Goal: Ask a question: Seek information or help from site administrators or community

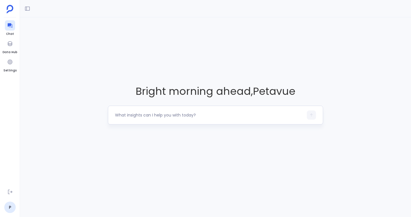
click at [147, 116] on textarea at bounding box center [209, 115] width 189 height 6
click at [142, 114] on textarea at bounding box center [209, 115] width 189 height 6
type textarea "show me all campaigns created in the last 12 months"
click at [315, 116] on button "button" at bounding box center [311, 115] width 9 height 9
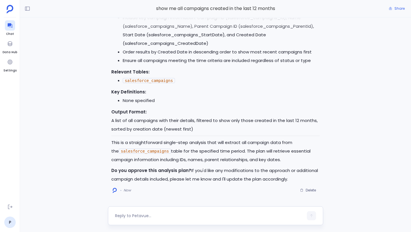
click at [164, 213] on textarea at bounding box center [209, 216] width 189 height 6
type textarea "approve"
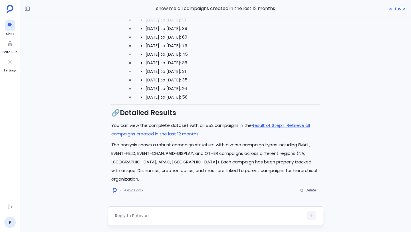
click at [150, 217] on textarea at bounding box center [209, 216] width 189 height 6
type textarea "How many opportunities were created from these campaigns?"
click at [308, 215] on button "button" at bounding box center [311, 215] width 9 height 9
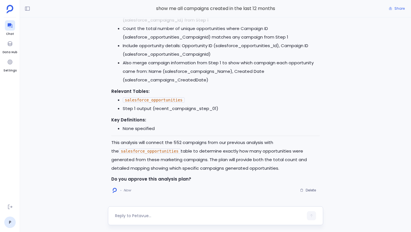
click at [158, 216] on textarea at bounding box center [209, 216] width 189 height 6
type textarea "approve"
click at [314, 215] on button "button" at bounding box center [311, 215] width 9 height 9
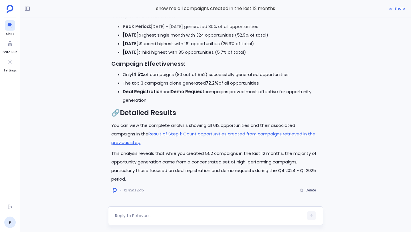
click at [169, 215] on textarea at bounding box center [209, 216] width 189 height 6
type textarea "w"
type textarea "can you list the top 10 opportunities"
click at [308, 217] on button "button" at bounding box center [311, 215] width 9 height 9
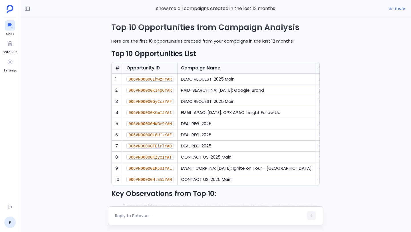
click at [198, 215] on textarea at bounding box center [209, 216] width 189 height 6
type textarea "Can you add the number of opportunities created to the table"
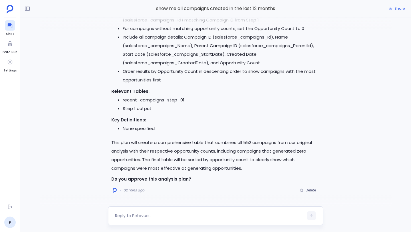
click at [156, 217] on textarea at bounding box center [209, 216] width 189 height 6
type textarea "approve"
click at [312, 217] on icon "button" at bounding box center [312, 216] width 4 height 4
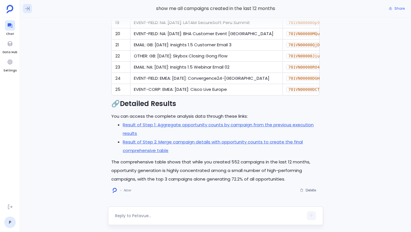
click at [28, 10] on icon at bounding box center [28, 9] width 6 height 6
click at [95, 26] on span "New Chat" at bounding box center [98, 25] width 17 height 3
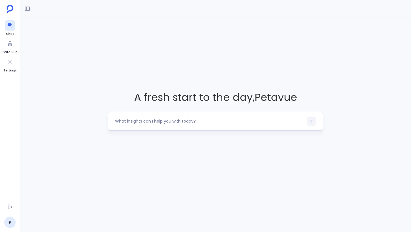
click at [157, 124] on textarea at bounding box center [209, 121] width 189 height 6
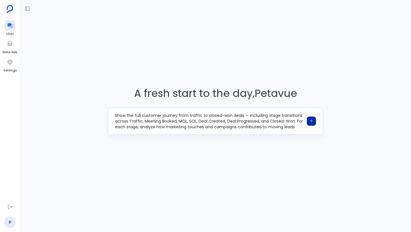
type textarea "Show the full customer journey from traffic to closed-won deals — including sta…"
click at [311, 123] on button "button" at bounding box center [311, 121] width 9 height 9
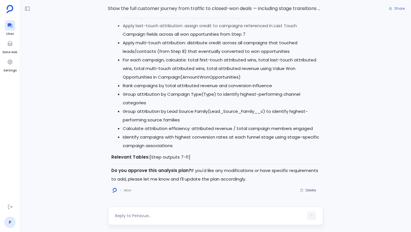
click at [178, 217] on textarea at bounding box center [209, 216] width 189 height 6
type textarea "approve"
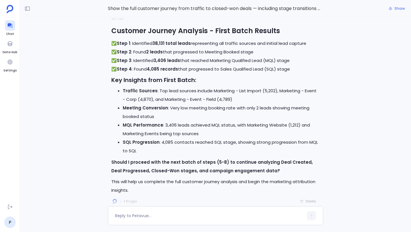
scroll to position [-10, 0]
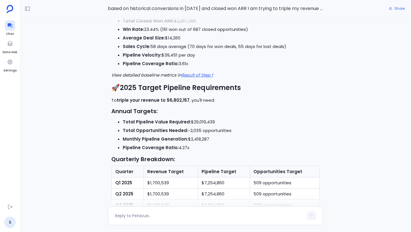
scroll to position [-393, 0]
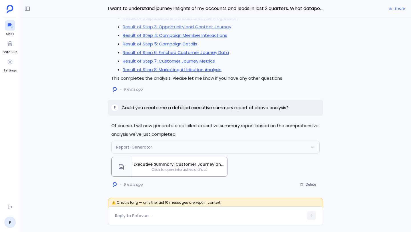
click at [172, 161] on div "Executive Summary: Customer Journey and Marketing Attribution Analysis Click to…" at bounding box center [179, 166] width 96 height 19
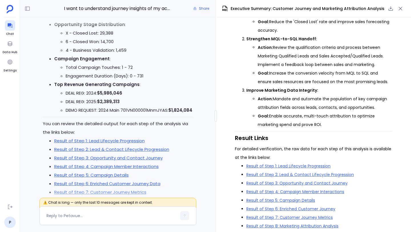
scroll to position [-87, 0]
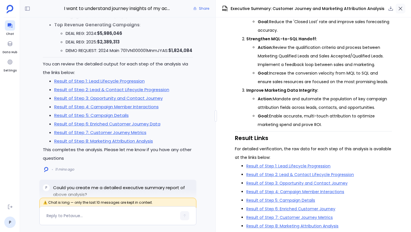
click at [400, 9] on icon "button" at bounding box center [401, 9] width 4 height 4
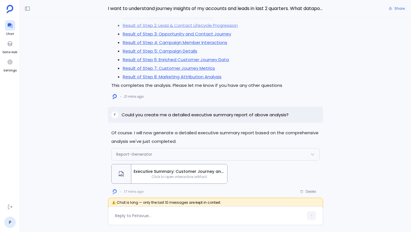
scroll to position [0, 0]
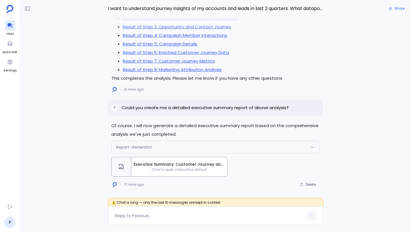
click at [187, 165] on span "Executive Summary: Customer Journey and Marketing Attribution Analysis" at bounding box center [179, 164] width 91 height 6
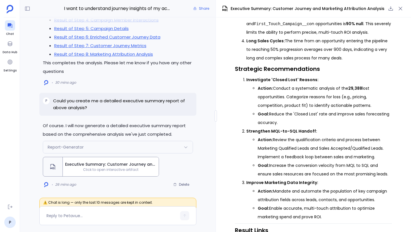
scroll to position [1291, 0]
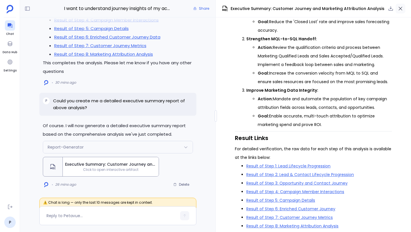
click at [401, 10] on icon "button" at bounding box center [401, 9] width 6 height 6
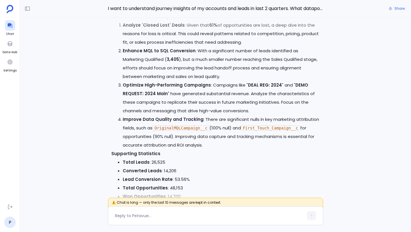
scroll to position [0, 0]
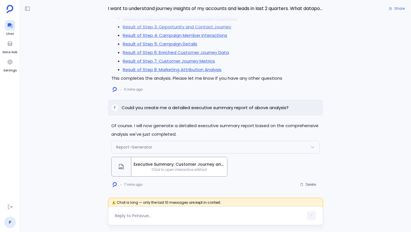
click at [140, 217] on textarea at bounding box center [209, 216] width 189 height 6
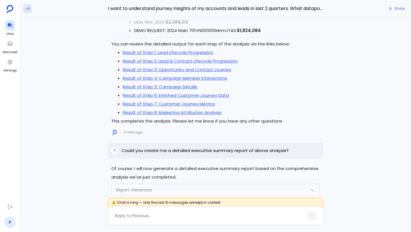
click at [25, 9] on icon at bounding box center [28, 9] width 6 height 6
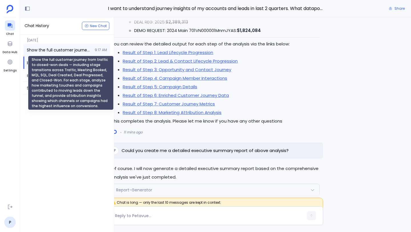
click at [61, 50] on span "Show the full customer journey from traffic to closed-won deals — including sta…" at bounding box center [59, 50] width 65 height 6
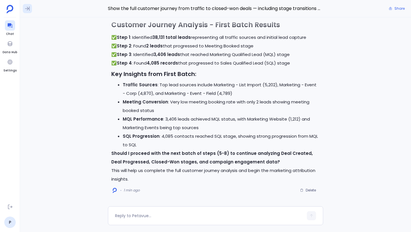
click at [27, 9] on icon at bounding box center [28, 9] width 6 height 6
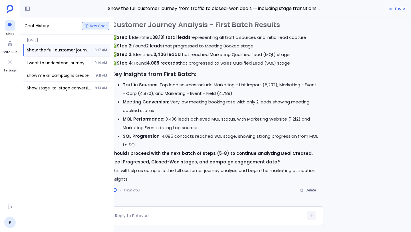
click at [96, 29] on button "New Chat" at bounding box center [95, 26] width 27 height 8
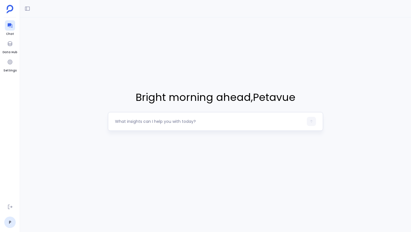
click at [171, 121] on textarea at bounding box center [209, 122] width 189 height 6
click at [264, 122] on textarea "Can you identify the top 20 opportunities that were created in 2025" at bounding box center [209, 122] width 189 height 6
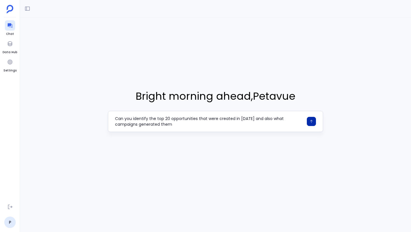
type textarea "Can you identify the top 20 opportunities that were created in [DATE] and also …"
click at [315, 119] on button "button" at bounding box center [311, 121] width 9 height 9
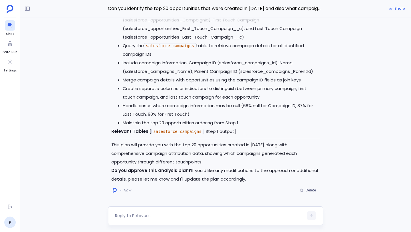
click at [162, 216] on textarea at bounding box center [209, 216] width 189 height 6
type textarea "Approve"
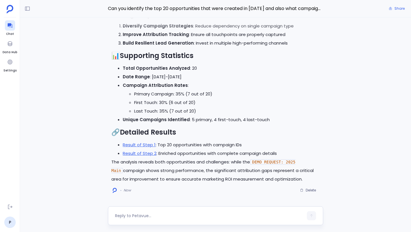
click at [147, 215] on textarea at bounding box center [209, 216] width 189 height 6
type textarea "can you create a table with the associated revenue"
click at [314, 216] on button "button" at bounding box center [311, 215] width 9 height 9
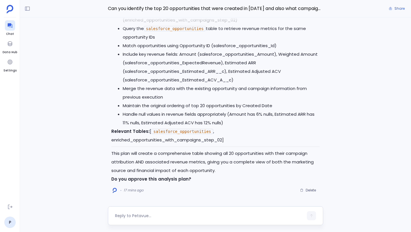
click at [157, 212] on div at bounding box center [209, 215] width 189 height 9
click at [153, 217] on textarea at bounding box center [209, 216] width 189 height 6
type textarea "approve"
click at [314, 216] on button "button" at bounding box center [311, 215] width 9 height 9
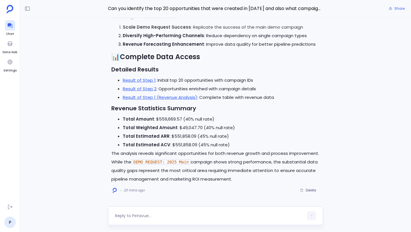
click at [153, 216] on textarea at bounding box center [209, 216] width 189 height 6
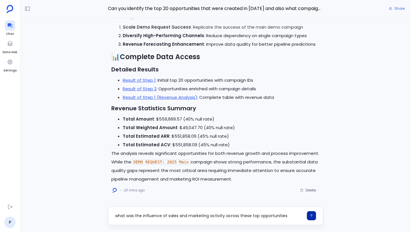
type textarea "what was the influence of sales and marketing activity across these top opportu…"
click at [312, 217] on icon "button" at bounding box center [312, 216] width 4 height 4
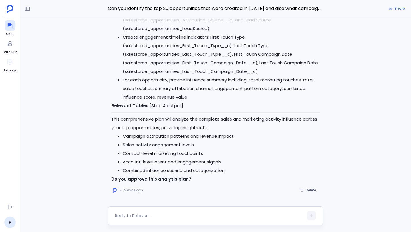
click at [146, 213] on textarea at bounding box center [209, 216] width 189 height 6
type textarea "approve"
click at [313, 215] on icon "button" at bounding box center [312, 216] width 4 height 4
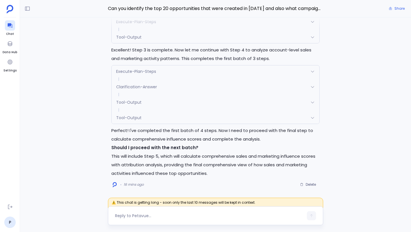
click at [145, 218] on textarea at bounding box center [209, 216] width 189 height 6
type textarea "proceed"
click at [311, 216] on icon "button" at bounding box center [311, 215] width 3 height 3
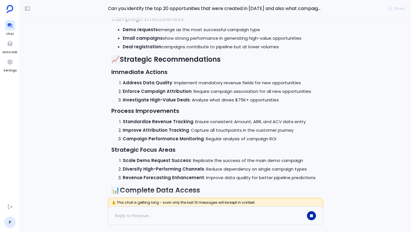
scroll to position [-1240, 0]
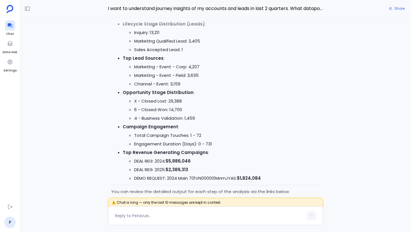
scroll to position [-238, 0]
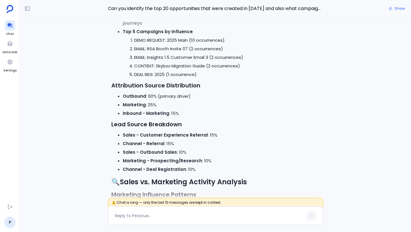
scroll to position [-733, 0]
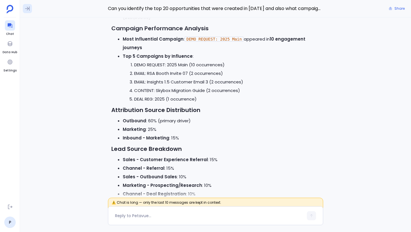
click at [29, 9] on icon at bounding box center [27, 9] width 5 height 4
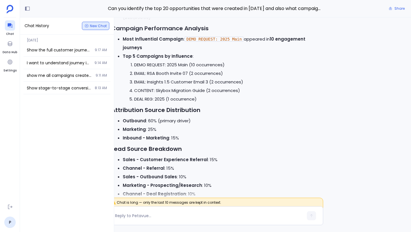
click at [91, 28] on button "New Chat" at bounding box center [95, 26] width 27 height 8
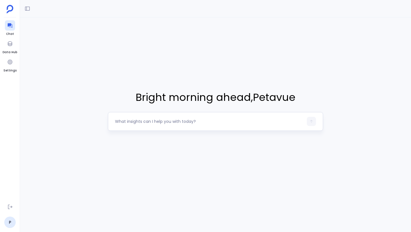
click at [139, 119] on textarea at bounding box center [209, 122] width 189 height 6
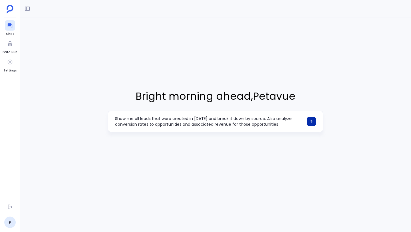
type textarea "Show me all leads that were created in 2025 and break it down by source. Also a…"
click at [309, 123] on button "button" at bounding box center [311, 121] width 9 height 9
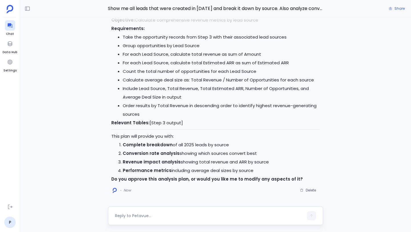
click at [175, 215] on textarea at bounding box center [209, 216] width 189 height 6
type textarea "a"
type textarea "approve"
click at [314, 216] on button "button" at bounding box center [311, 215] width 9 height 9
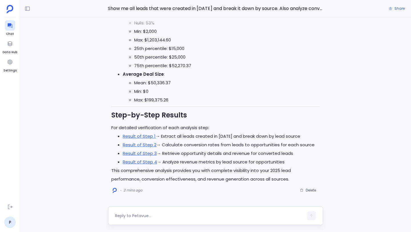
click at [146, 215] on textarea at bounding box center [209, 216] width 189 height 6
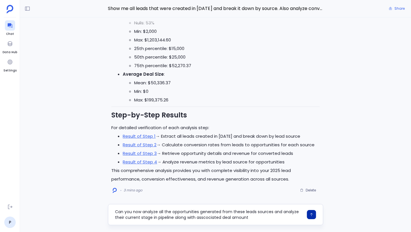
type textarea "Can you now analyze all the opportunities generated from these leads sources an…"
click at [313, 214] on icon "button" at bounding box center [312, 215] width 4 height 4
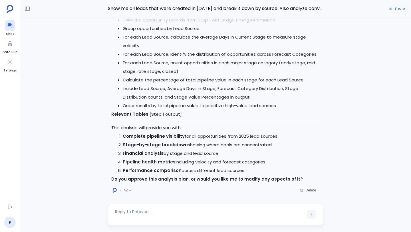
click at [168, 211] on textarea at bounding box center [209, 214] width 189 height 11
type textarea "approve"
click at [309, 217] on button "button" at bounding box center [311, 215] width 9 height 9
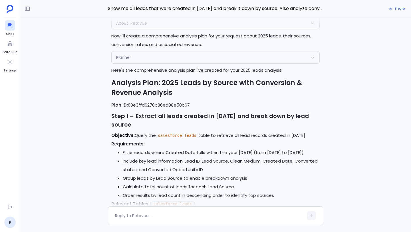
scroll to position [-3723, 0]
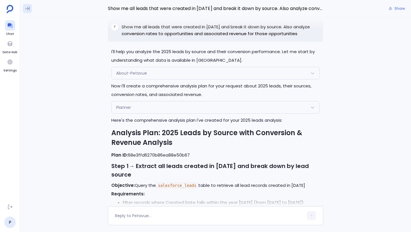
click at [27, 9] on icon at bounding box center [28, 9] width 6 height 6
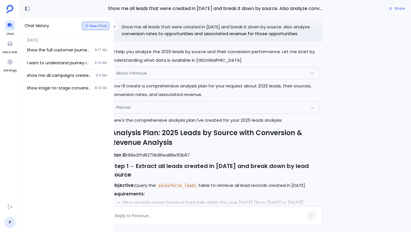
click at [96, 29] on button "New Chat" at bounding box center [95, 26] width 27 height 8
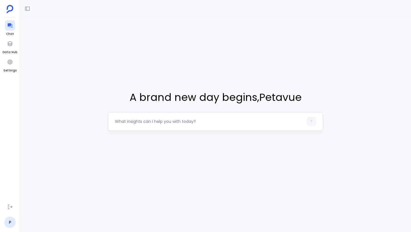
click at [150, 118] on div at bounding box center [209, 121] width 189 height 9
click at [149, 123] on textarea at bounding box center [209, 122] width 189 height 6
type textarea "Review all opportunities created in the last 200 days"
click at [217, 124] on textarea "Review all opportunities created in the last 200 days" at bounding box center [209, 122] width 189 height 6
drag, startPoint x: 223, startPoint y: 124, endPoint x: 107, endPoint y: 120, distance: 116.4
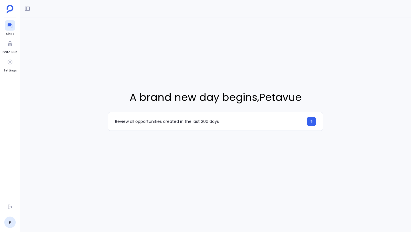
click at [107, 120] on div "A brand new day begins , Petavue Review all opportunities created in the last 2…" at bounding box center [215, 110] width 391 height 186
click at [25, 8] on icon at bounding box center [28, 9] width 6 height 6
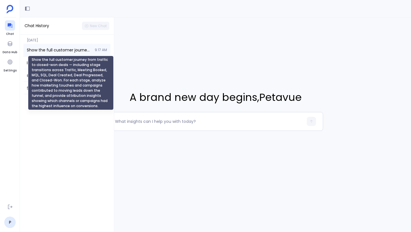
click at [51, 48] on span "Show the full customer journey from traffic to closed-won deals — including sta…" at bounding box center [59, 50] width 65 height 6
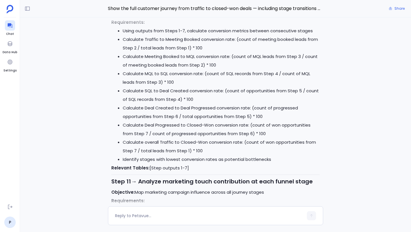
scroll to position [-876, 0]
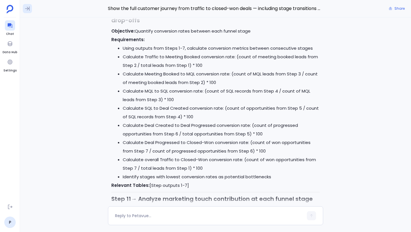
click at [30, 9] on button at bounding box center [27, 8] width 9 height 9
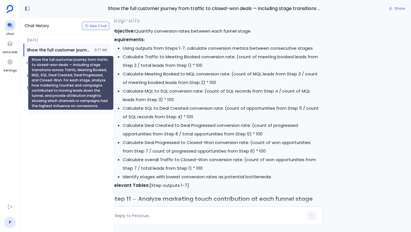
click at [30, 49] on span "Show the full customer journey from traffic to closed-won deals — including sta…" at bounding box center [59, 50] width 64 height 6
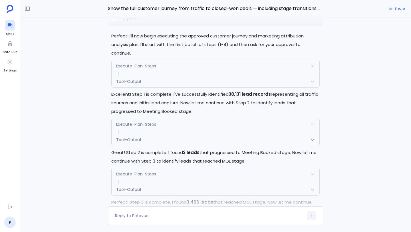
scroll to position [-266, 0]
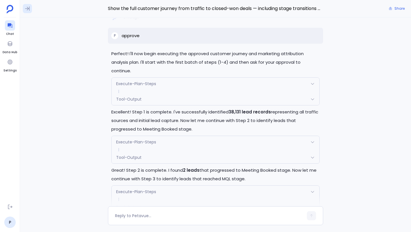
click at [26, 7] on icon at bounding box center [28, 9] width 6 height 6
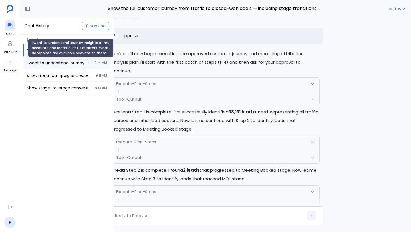
click at [43, 62] on span "I want to understand journey insights of my accounts and leads in last 2 quarte…" at bounding box center [59, 63] width 64 height 6
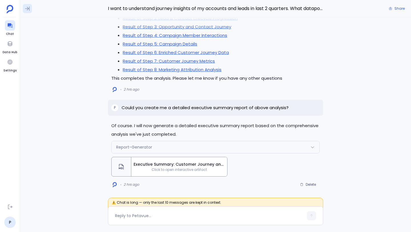
click at [27, 10] on icon at bounding box center [28, 9] width 6 height 6
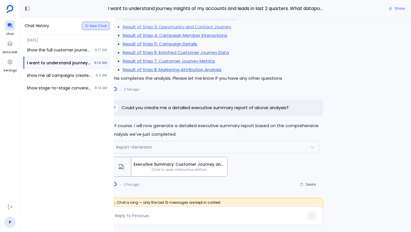
click at [98, 28] on span "New Chat" at bounding box center [98, 25] width 17 height 3
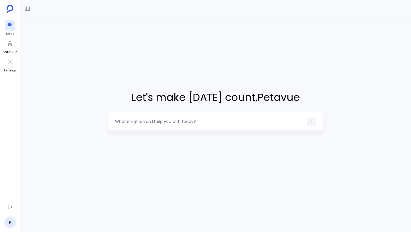
click at [155, 122] on textarea at bounding box center [209, 122] width 189 height 6
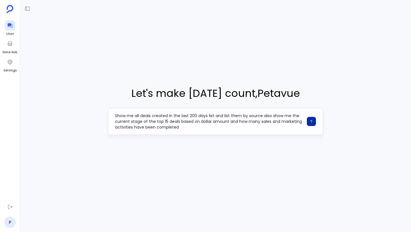
type textarea "Show me all deals created in the last 200 days list and list them by source als…"
click at [311, 123] on icon "button" at bounding box center [312, 121] width 4 height 4
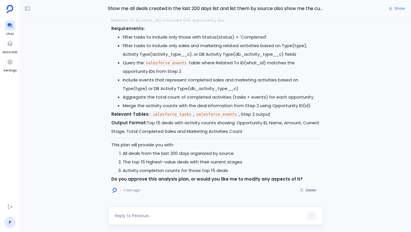
click at [162, 215] on textarea at bounding box center [209, 216] width 189 height 6
type textarea "approve"
click at [313, 217] on button "button" at bounding box center [311, 215] width 9 height 9
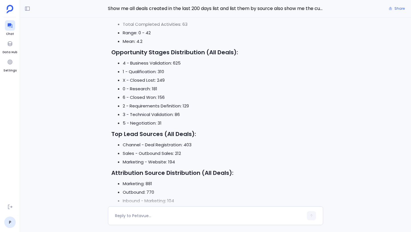
scroll to position [-88, 0]
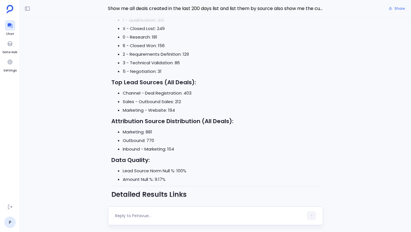
click at [147, 217] on textarea at bounding box center [209, 216] width 189 height 6
type textarea "Can you only list new deals and not renewals or upsells?"
click at [310, 218] on button "button" at bounding box center [311, 215] width 9 height 9
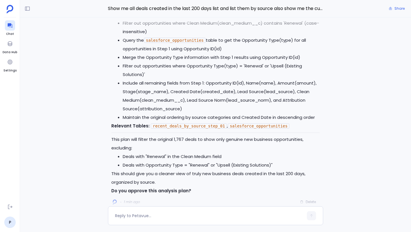
scroll to position [-5, 0]
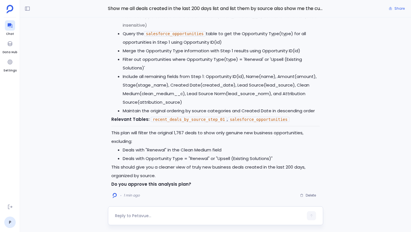
click at [163, 215] on textarea at bounding box center [209, 216] width 189 height 6
type textarea "approve"
click at [312, 214] on icon "button" at bounding box center [312, 216] width 4 height 4
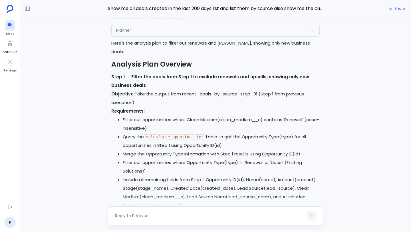
scroll to position [0, 0]
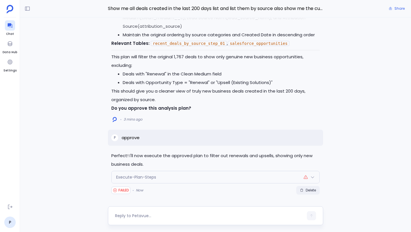
click at [311, 189] on span "Delete" at bounding box center [311, 190] width 10 height 5
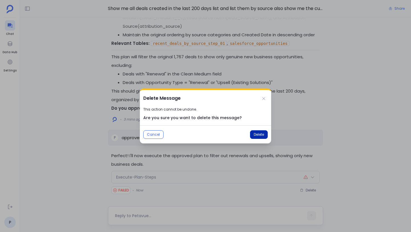
click at [260, 133] on span "Delete" at bounding box center [259, 134] width 10 height 5
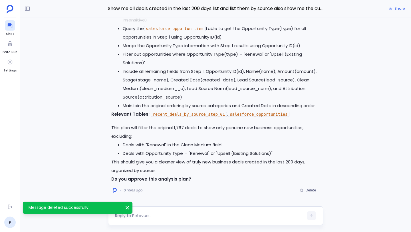
click at [217, 214] on textarea at bounding box center [209, 216] width 189 height 6
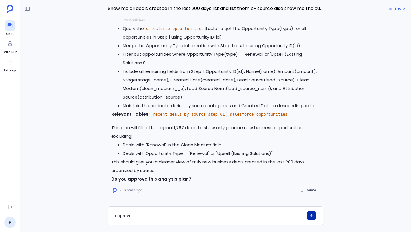
type textarea "approve"
click at [314, 216] on button "button" at bounding box center [311, 215] width 9 height 9
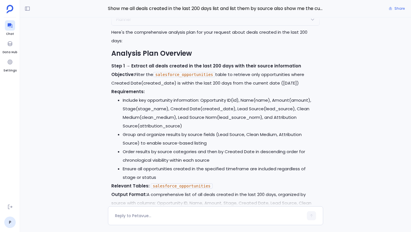
scroll to position [-3131, 0]
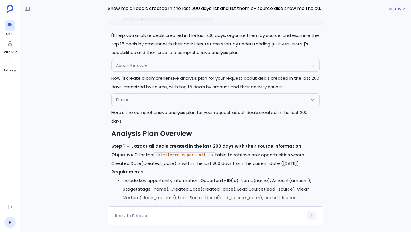
drag, startPoint x: 122, startPoint y: 37, endPoint x: 213, endPoint y: 50, distance: 91.5
click at [213, 21] on p "Show me all deals created in the last 200 days list and list them by source als…" at bounding box center [221, 10] width 198 height 21
copy p "Show me all deals created in the last 200 days list and list them by source als…"
click at [27, 7] on icon at bounding box center [28, 9] width 6 height 6
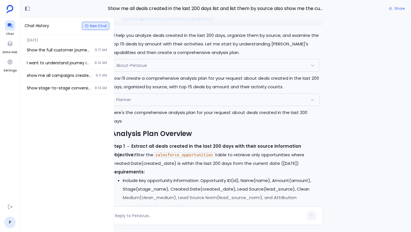
click at [93, 26] on span "New Chat" at bounding box center [98, 25] width 17 height 3
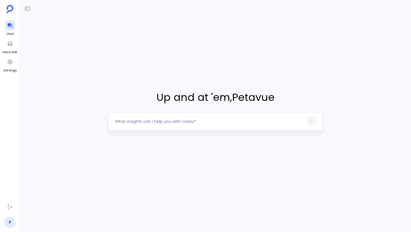
click at [146, 121] on textarea at bounding box center [209, 122] width 189 height 6
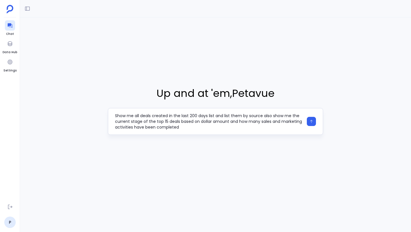
click at [141, 115] on textarea "Show me all deals created in the last 200 days list and list them by source als…" at bounding box center [209, 121] width 189 height 17
drag, startPoint x: 203, startPoint y: 128, endPoint x: 111, endPoint y: 125, distance: 92.3
click at [111, 125] on div "Show me all new deals created in the last 200 days list and list them by source…" at bounding box center [215, 121] width 215 height 27
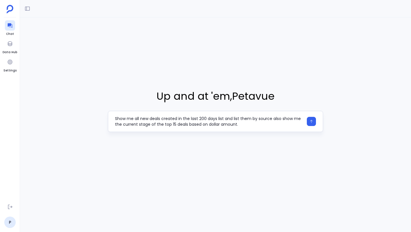
type textarea "Show me all new deals created in the last 200 days list and list them by source…"
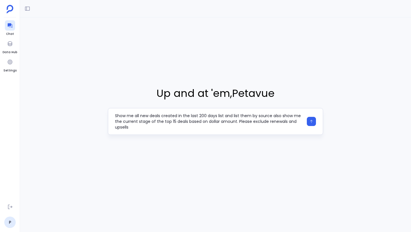
type textarea "Show me all new deals created in the last 200 days list and list them by source…"
drag, startPoint x: 136, startPoint y: 130, endPoint x: 114, endPoint y: 114, distance: 26.4
click at [114, 114] on div "Show me all new deals created in the last 200 days list and list them by source…" at bounding box center [215, 121] width 215 height 27
click at [313, 124] on button "button" at bounding box center [311, 121] width 9 height 9
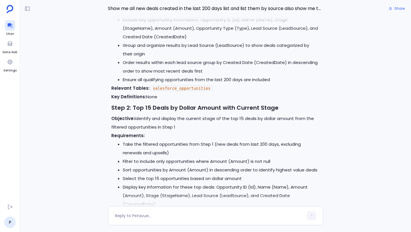
scroll to position [-9, 0]
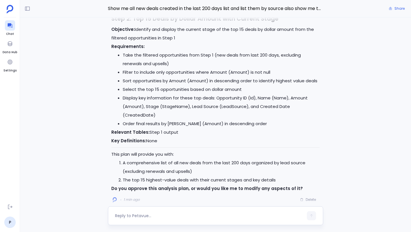
click at [159, 217] on textarea at bounding box center [209, 216] width 189 height 6
type textarea "Approve"
click at [313, 217] on button "button" at bounding box center [311, 215] width 9 height 9
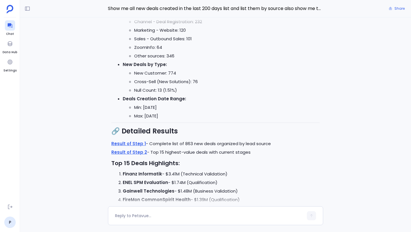
scroll to position [-56, 0]
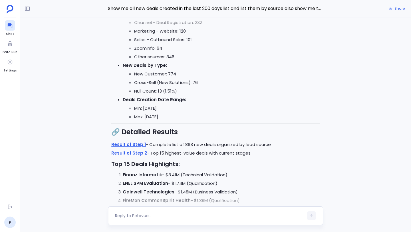
click at [157, 215] on textarea at bounding box center [209, 216] width 189 height 6
type textarea "Can you provide a breakdown of their current stage in the pipeline?"
click at [310, 213] on button "button" at bounding box center [311, 215] width 9 height 9
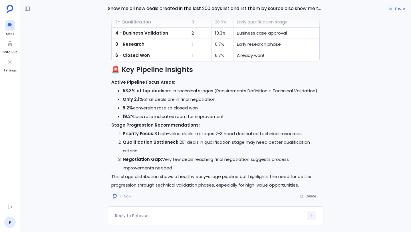
scroll to position [0, 0]
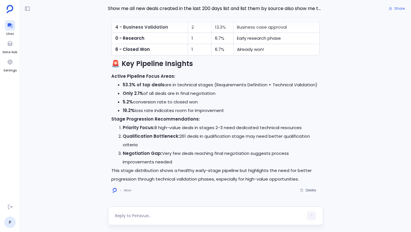
click at [226, 214] on textarea at bounding box center [209, 216] width 189 height 6
click at [190, 214] on textarea at bounding box center [209, 216] width 189 height 6
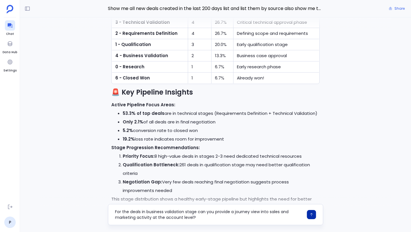
type textarea "For the deals in business validation stage can you provide a journey view into …"
click at [310, 214] on icon "button" at bounding box center [312, 215] width 4 height 4
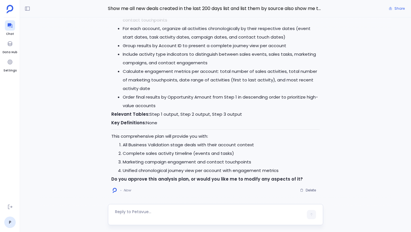
click at [165, 207] on div at bounding box center [215, 214] width 215 height 21
click at [162, 211] on textarea at bounding box center [209, 214] width 189 height 11
type textarea "Approve"
click at [312, 217] on icon "button" at bounding box center [312, 216] width 4 height 4
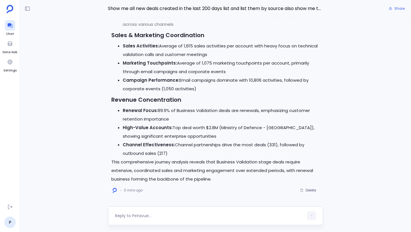
click at [160, 217] on textarea at bounding box center [209, 216] width 189 height 6
type textarea "C"
click at [155, 216] on textarea at bounding box center [209, 216] width 189 height 6
type textarea "can you create a artifact for this analysis?"
click at [309, 215] on button "button" at bounding box center [311, 215] width 9 height 9
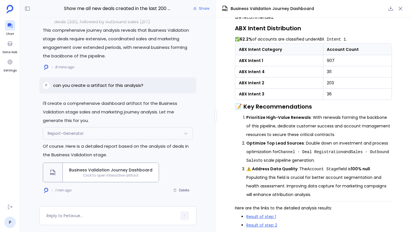
scroll to position [957, 0]
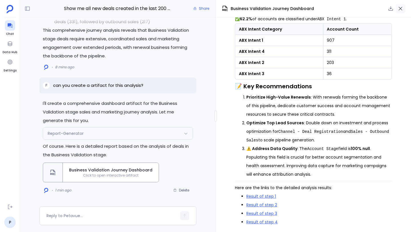
click at [403, 7] on icon "button" at bounding box center [401, 9] width 6 height 6
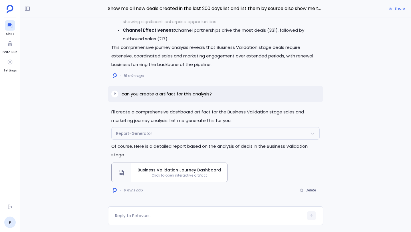
click at [183, 175] on span "Click to open interactive artifact" at bounding box center [179, 175] width 96 height 5
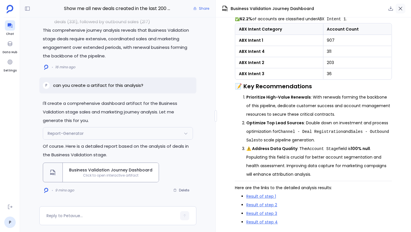
click at [400, 7] on icon "button" at bounding box center [401, 9] width 6 height 6
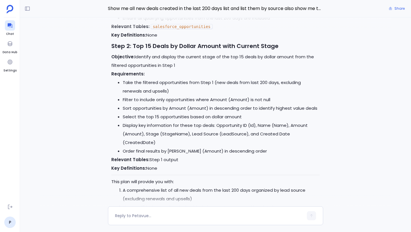
scroll to position [-4380, 0]
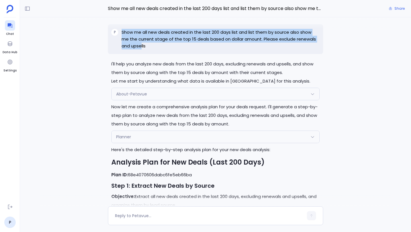
drag, startPoint x: 123, startPoint y: 37, endPoint x: 141, endPoint y: 49, distance: 21.8
click at [141, 49] on p "Show me all new deals created in the last 200 days list and list them by source…" at bounding box center [221, 39] width 198 height 21
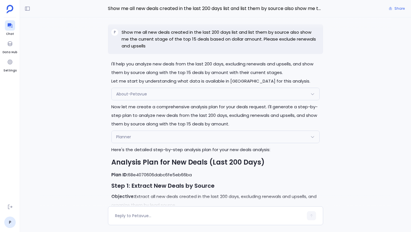
click at [149, 49] on p "Show me all new deals created in the last 200 days list and list them by source…" at bounding box center [221, 39] width 198 height 21
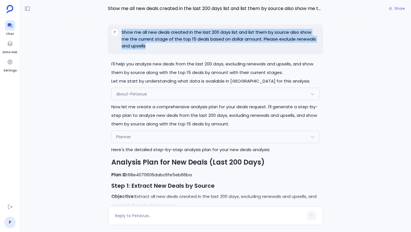
drag, startPoint x: 147, startPoint y: 51, endPoint x: 121, endPoint y: 39, distance: 27.9
click at [121, 39] on div "P Show me all new deals created in the last 200 days list and list them by sour…" at bounding box center [215, 39] width 215 height 30
copy p "Show me all new deals created in the last 200 days list and list them by source…"
click at [29, 8] on icon at bounding box center [28, 9] width 6 height 6
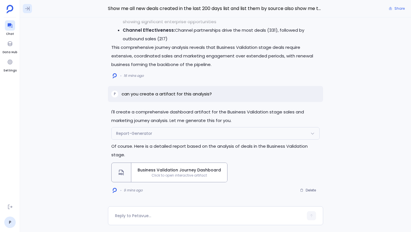
click at [28, 10] on icon at bounding box center [28, 9] width 6 height 6
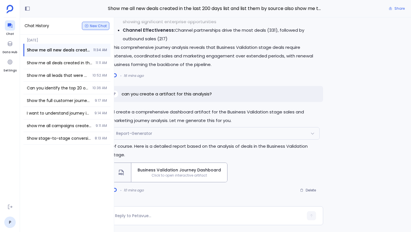
click at [93, 25] on span "New Chat" at bounding box center [98, 25] width 17 height 3
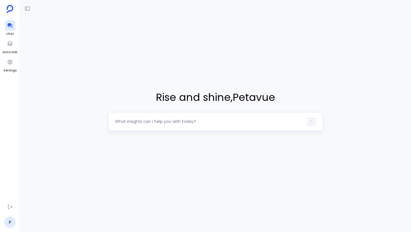
click at [137, 120] on textarea at bounding box center [209, 122] width 189 height 6
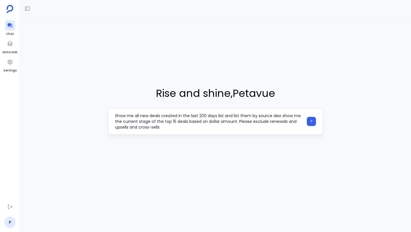
click at [206, 115] on textarea "Show me all new deals created in the last 200 days list and list them by source…" at bounding box center [209, 121] width 189 height 17
click at [229, 128] on textarea "Show me all new deals created in the last 200 days list and list them by source…" at bounding box center [209, 121] width 189 height 17
click at [226, 128] on textarea "Show me all new deals created in the last 200 days list and list them by source…" at bounding box center [209, 121] width 189 height 17
click at [238, 121] on textarea "Show me all new deals created in the last 200 days list and list them by source…" at bounding box center [209, 121] width 189 height 17
click at [221, 122] on textarea "Show me all new deals created in the last 200 days list and list them by source…" at bounding box center [209, 121] width 189 height 17
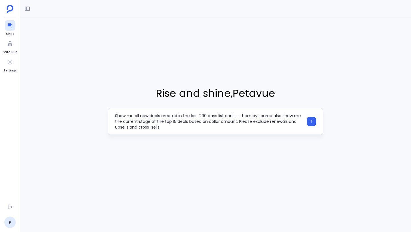
click at [220, 128] on textarea "Show me all new deals created in the last 200 days list and list them by source…" at bounding box center [209, 121] width 189 height 17
type textarea "Show me all new deals created in the last 200 days list and list them by source…"
click at [313, 120] on icon "button" at bounding box center [312, 121] width 4 height 4
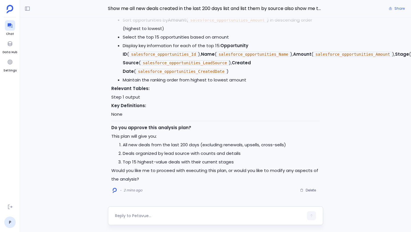
click at [175, 215] on textarea at bounding box center [209, 216] width 189 height 6
type textarea "Approve"
click at [312, 215] on icon "button" at bounding box center [311, 215] width 3 height 3
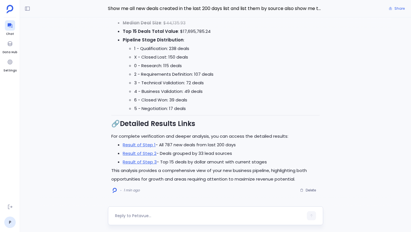
click at [171, 215] on textarea at bounding box center [209, 216] width 189 height 6
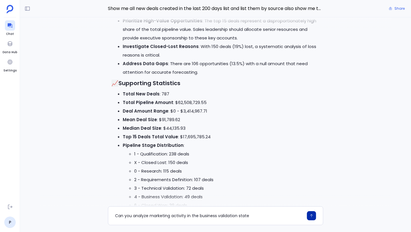
scroll to position [-91, 0]
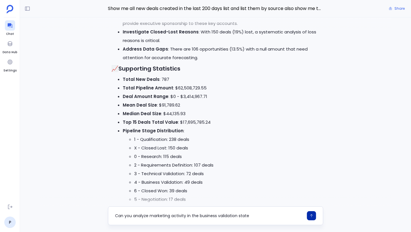
click at [253, 216] on textarea "Can you analyze marketing activity in the business validation state" at bounding box center [209, 216] width 189 height 6
drag, startPoint x: 286, startPoint y: 217, endPoint x: 169, endPoint y: 213, distance: 116.9
click at [169, 213] on div "Can you analyze marketing activity in the business validation stage and provide…" at bounding box center [209, 215] width 189 height 9
click at [282, 217] on textarea "Can you analyze marketing activity in the business validation stage and provide…" at bounding box center [209, 216] width 189 height 6
click at [285, 217] on textarea "Can you analyze marketing activity in the business validation stage and provide…" at bounding box center [209, 216] width 189 height 6
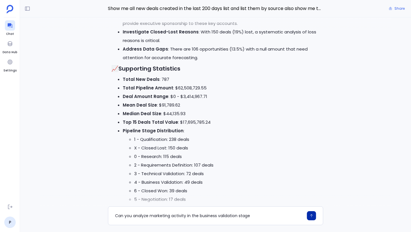
type textarea "Can you analyze marketing activity in the business validation stage"
click at [315, 215] on button "button" at bounding box center [311, 215] width 9 height 9
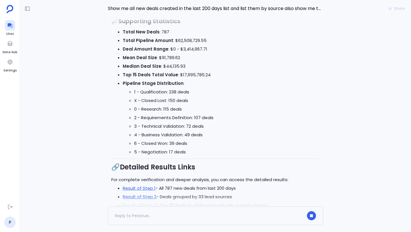
scroll to position [0, 0]
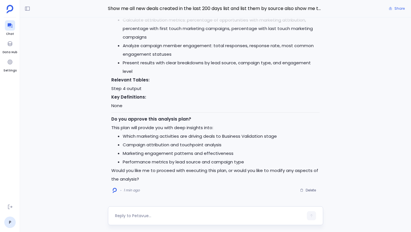
click at [163, 214] on textarea at bounding box center [209, 216] width 189 height 6
type textarea "approve"
click at [311, 214] on icon "button" at bounding box center [312, 216] width 4 height 4
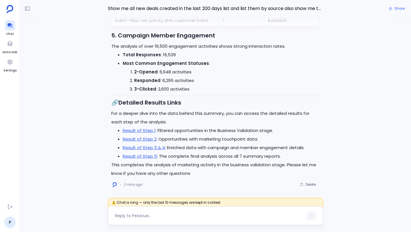
click at [162, 217] on textarea at bounding box center [209, 216] width 189 height 6
type textarea "What are the top 10 opportunities that were influenced"
click at [312, 212] on button "button" at bounding box center [311, 215] width 9 height 9
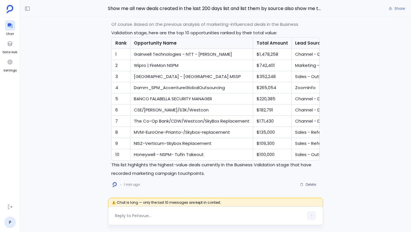
click at [219, 216] on textarea at bounding box center [209, 216] width 189 height 6
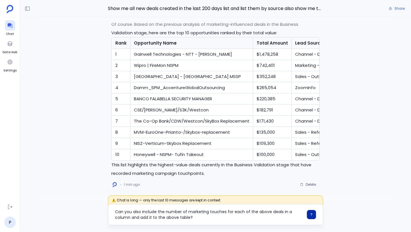
type textarea "Can you also include the number of marketing touches for each of the above deal…"
click at [313, 216] on icon "button" at bounding box center [312, 215] width 4 height 4
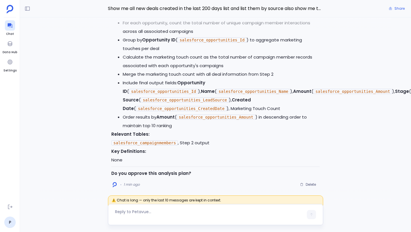
click at [141, 212] on textarea at bounding box center [209, 214] width 189 height 11
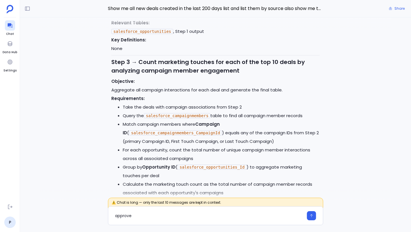
scroll to position [-117, 0]
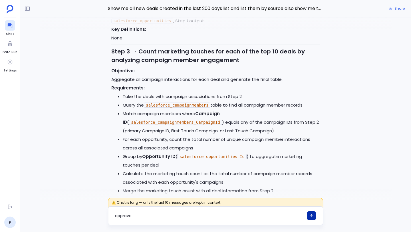
type textarea "approve"
click at [313, 216] on icon "button" at bounding box center [312, 216] width 4 height 4
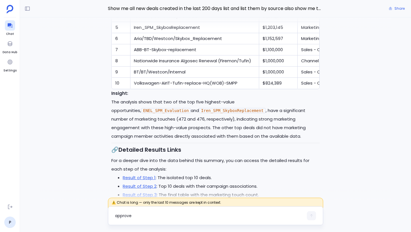
scroll to position [0, 0]
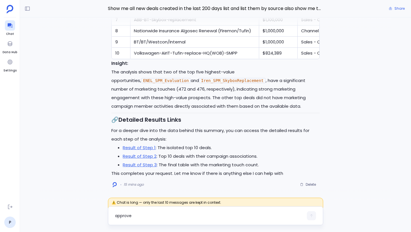
click at [164, 214] on textarea "approve" at bounding box center [209, 216] width 189 height 6
click at [195, 217] on textarea "Can you place the analysis into an" at bounding box center [209, 216] width 189 height 6
type textarea "Can you place the analysis into an artifact"
click at [309, 215] on button "button" at bounding box center [311, 215] width 9 height 9
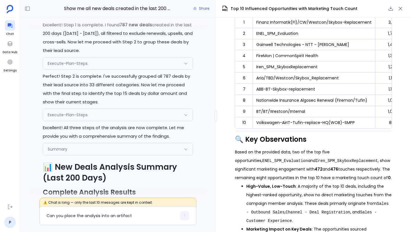
scroll to position [-5659, 0]
